Goal: Task Accomplishment & Management: Use online tool/utility

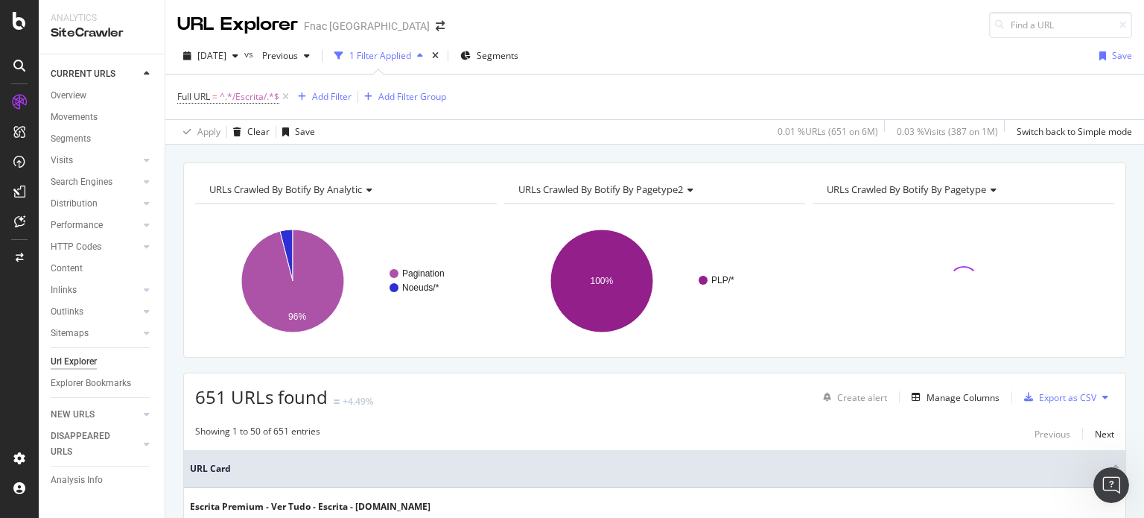
scroll to position [2, 0]
click at [272, 98] on span "^.*/Escrita/.*$" at bounding box center [250, 96] width 60 height 21
click at [253, 171] on div "Contains /Escrita/ Cancel Add filter Apply" at bounding box center [272, 157] width 188 height 101
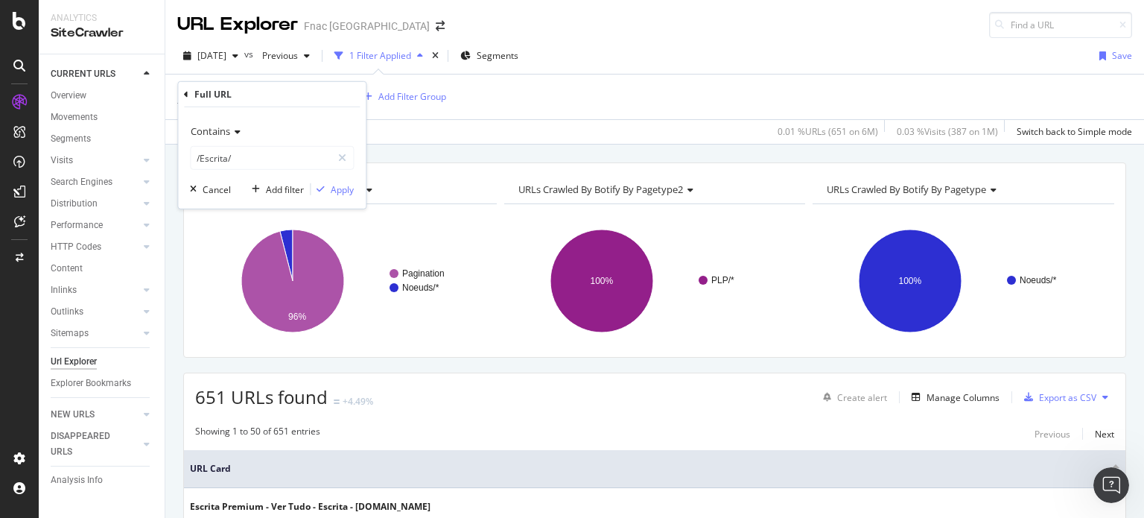
click at [232, 133] on icon at bounding box center [235, 131] width 10 height 9
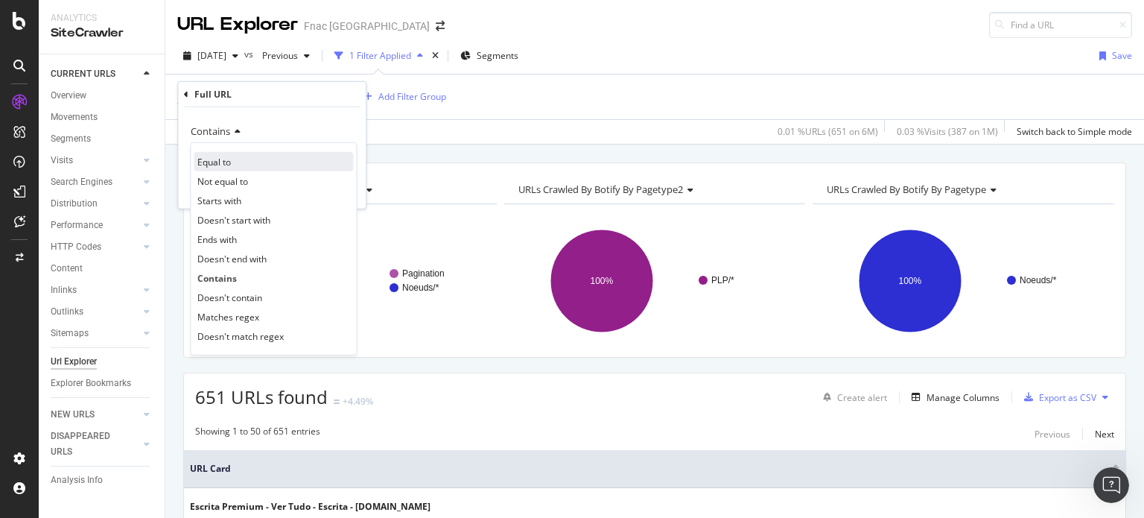
click at [226, 167] on span "Equal to" at bounding box center [214, 161] width 34 height 13
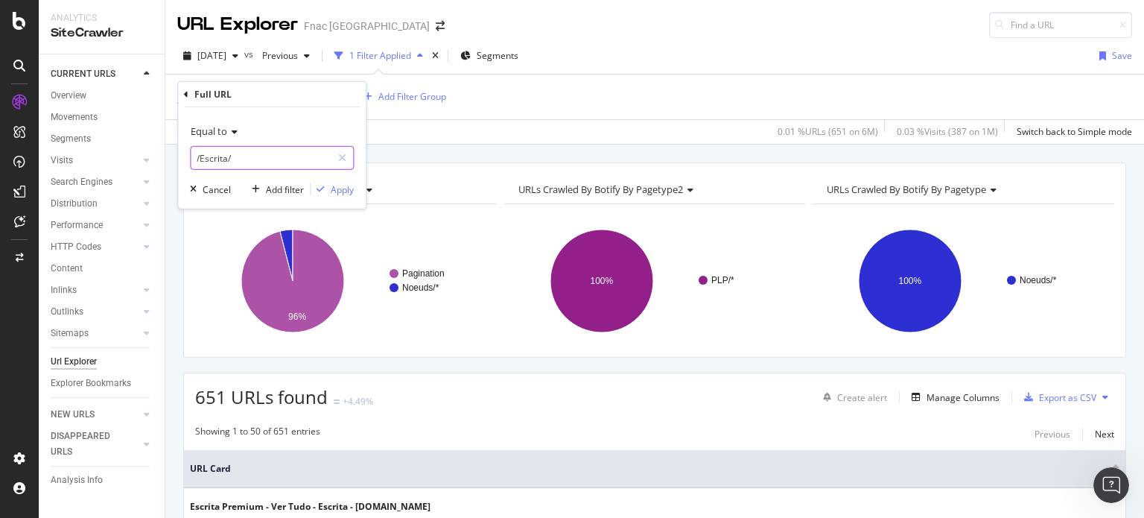
click at [226, 167] on input "/Escrita/" at bounding box center [261, 158] width 141 height 24
paste input "[URL][DOMAIN_NAME]"
type input "[URL][DOMAIN_NAME]"
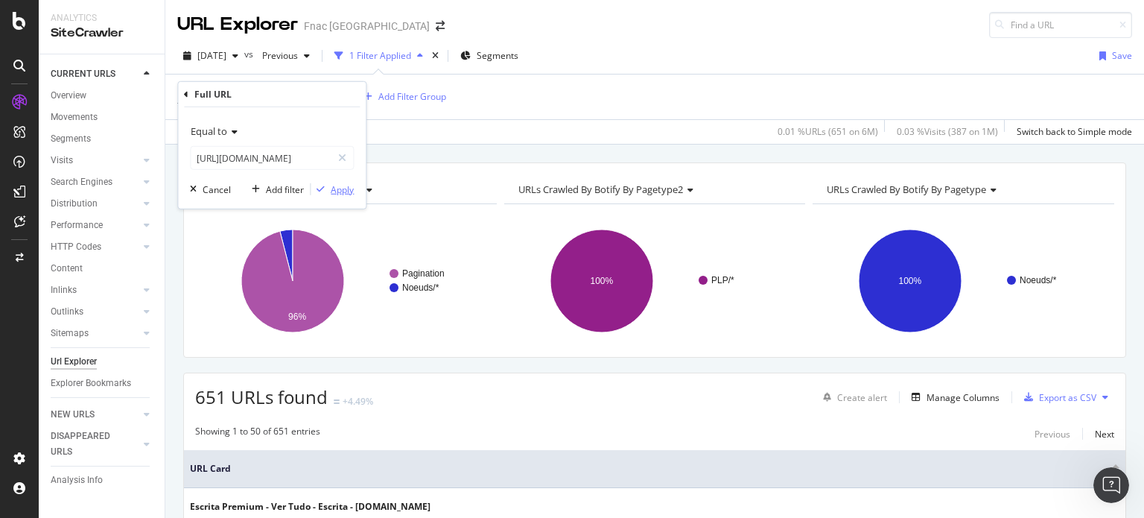
click at [343, 189] on div "Apply" at bounding box center [342, 188] width 23 height 13
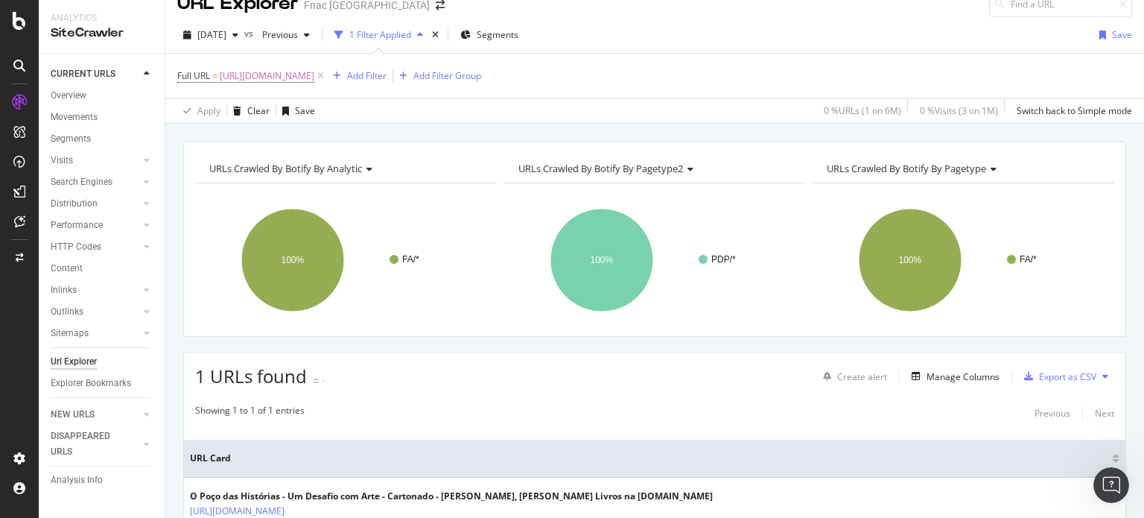
scroll to position [22, 0]
